Goal: Information Seeking & Learning: Learn about a topic

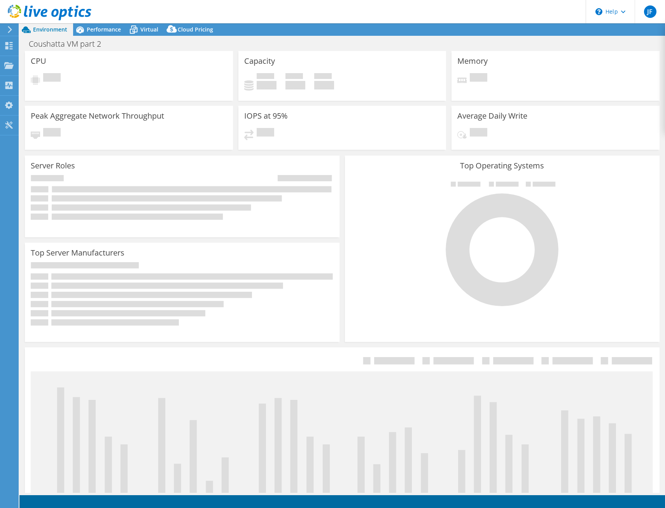
select select "USD"
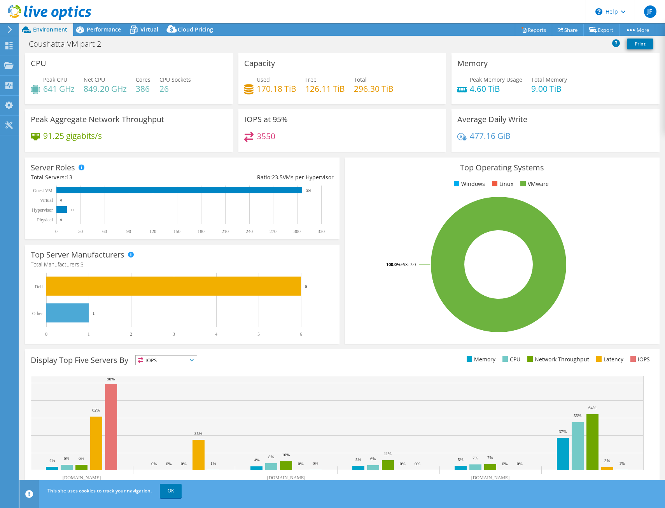
click at [231, 5] on header "JF End User [PERSON_NAME] [PERSON_NAME][EMAIL_ADDRESS][DOMAIN_NAME] TRIBAL CASI…" at bounding box center [332, 11] width 665 height 23
click at [144, 27] on span "Virtual" at bounding box center [149, 29] width 18 height 7
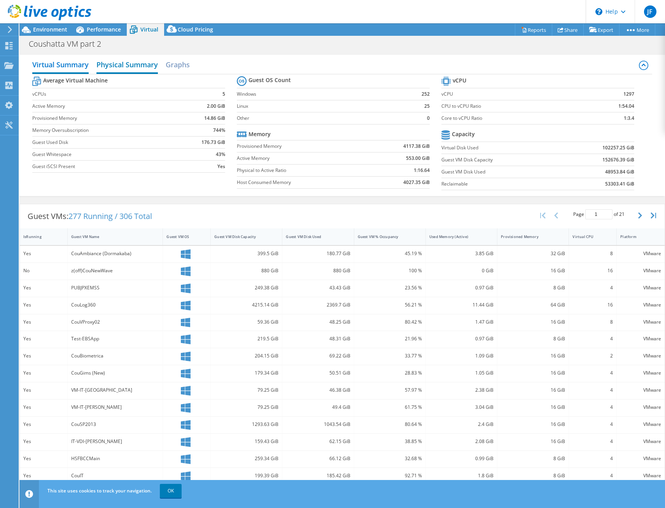
click at [123, 62] on h2 "Physical Summary" at bounding box center [126, 65] width 61 height 17
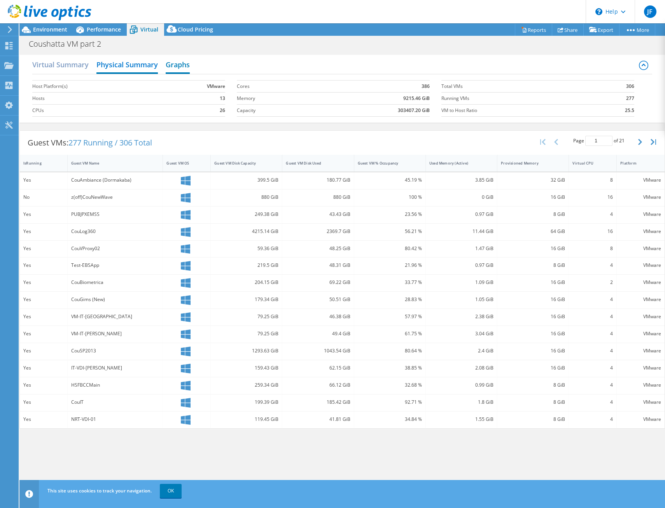
click at [182, 64] on h2 "Graphs" at bounding box center [178, 65] width 24 height 17
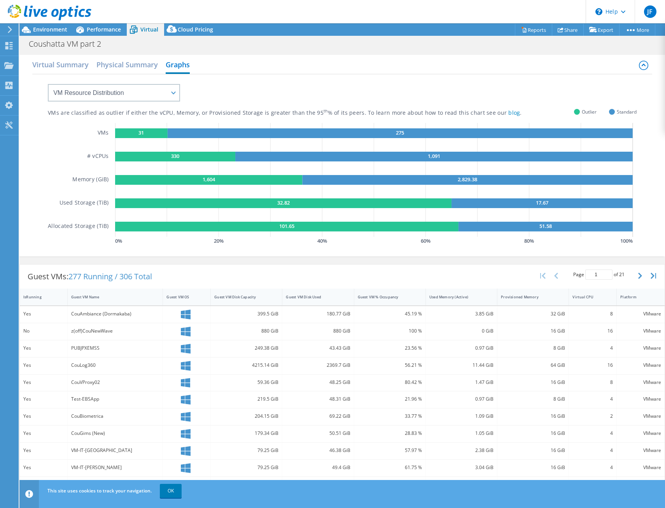
click at [161, 182] on rect at bounding box center [208, 180] width 187 height 10
click at [448, 299] on div "Used Memory (Active)" at bounding box center [457, 297] width 62 height 12
click at [383, 299] on div "Guest VM % Occupancy" at bounding box center [385, 296] width 55 height 5
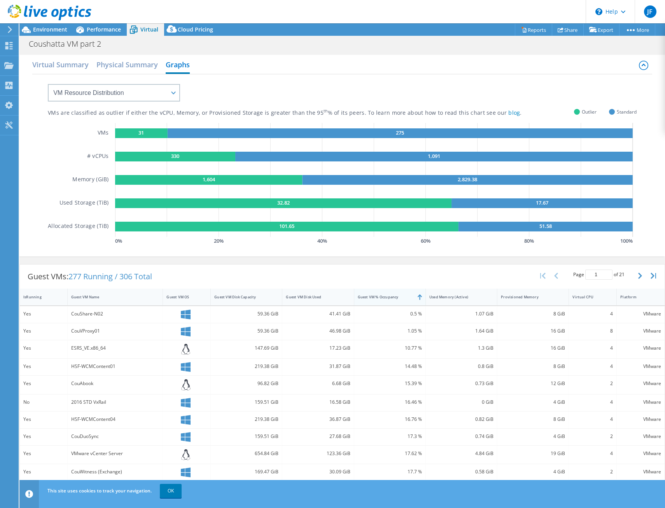
click at [383, 299] on div "Guest VM % Occupancy" at bounding box center [385, 296] width 55 height 5
click at [136, 391] on div "VM-Intellicom-01" at bounding box center [116, 387] width 96 height 17
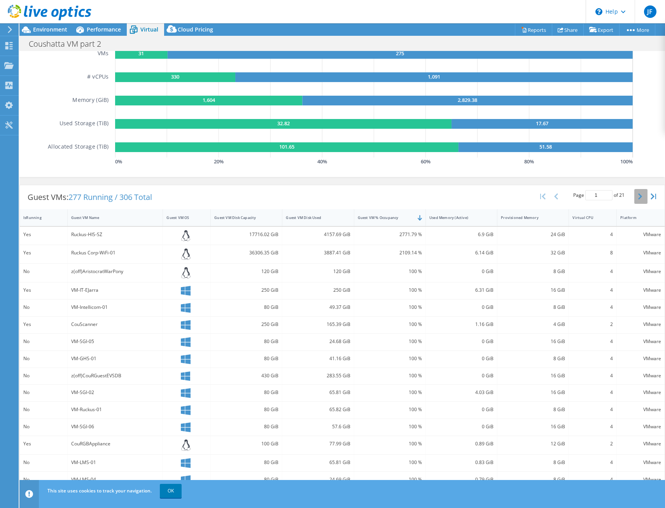
click at [638, 197] on icon "button" at bounding box center [640, 196] width 4 height 6
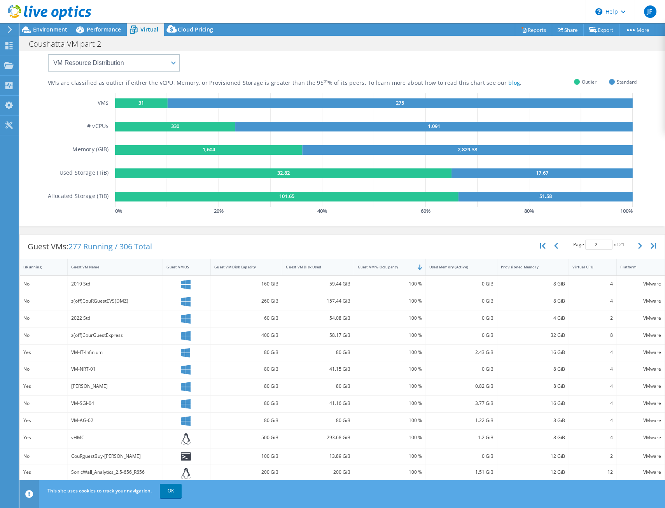
scroll to position [75, 0]
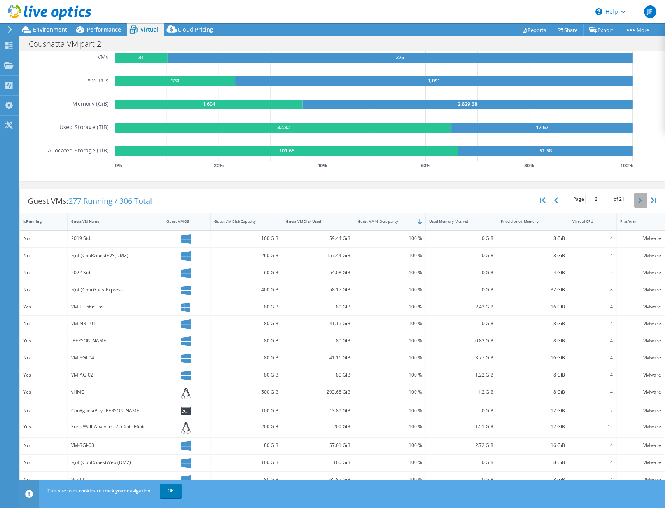
click at [638, 199] on icon "button" at bounding box center [640, 200] width 4 height 6
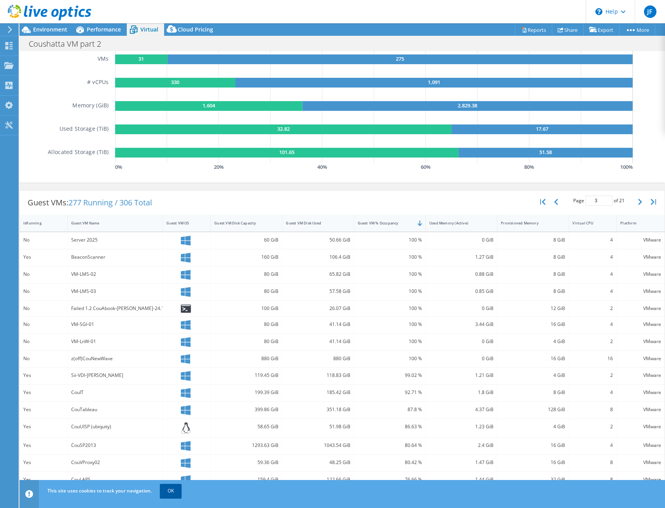
click at [164, 492] on link "OK" at bounding box center [171, 491] width 22 height 14
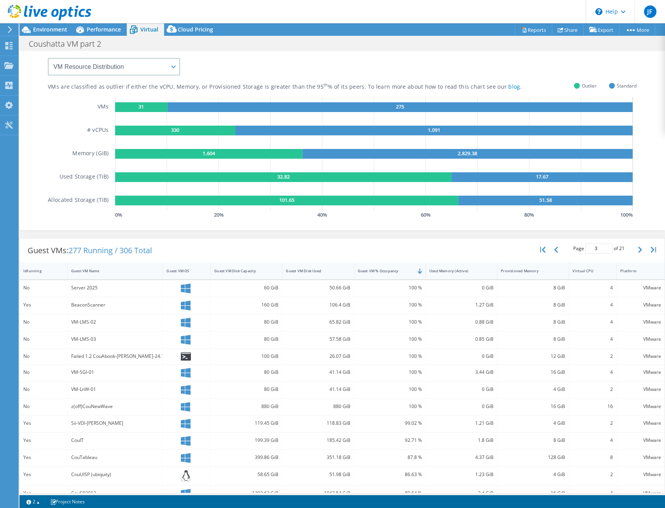
scroll to position [0, 0]
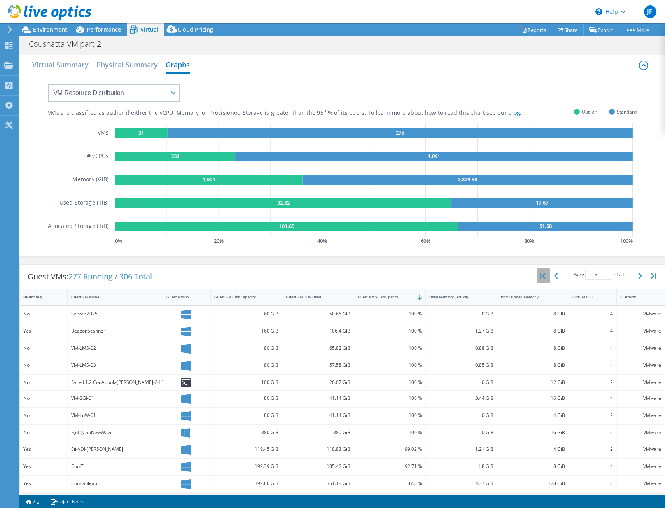
click at [537, 279] on button "button" at bounding box center [543, 275] width 13 height 15
type input "1"
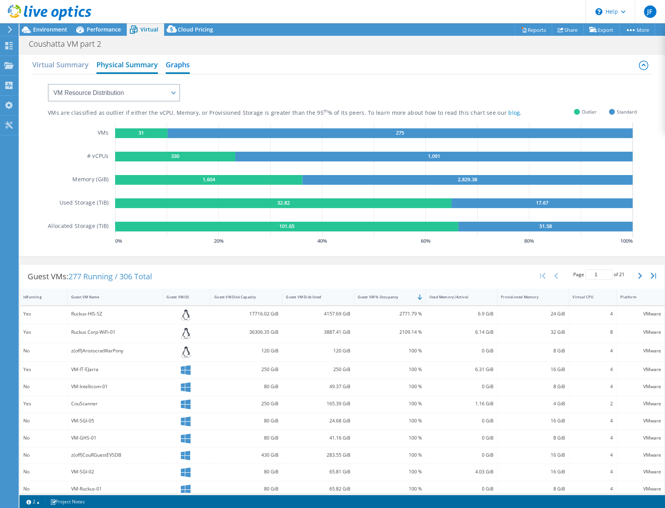
click at [120, 65] on h2 "Physical Summary" at bounding box center [126, 65] width 61 height 17
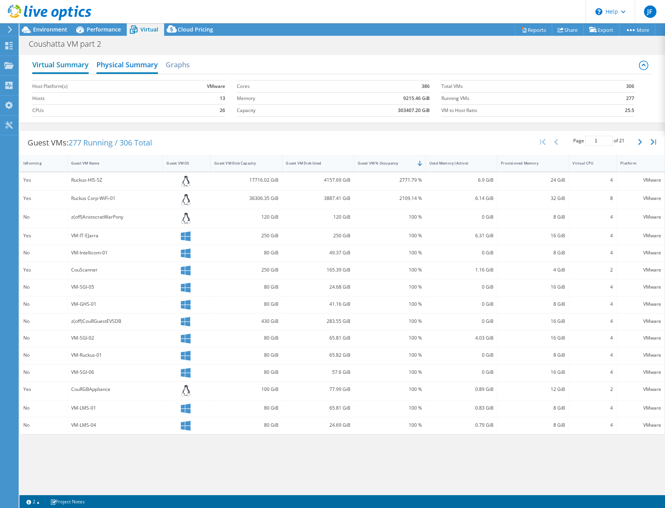
click at [56, 65] on h2 "Virtual Summary" at bounding box center [60, 65] width 56 height 17
